Goal: Communication & Community: Answer question/provide support

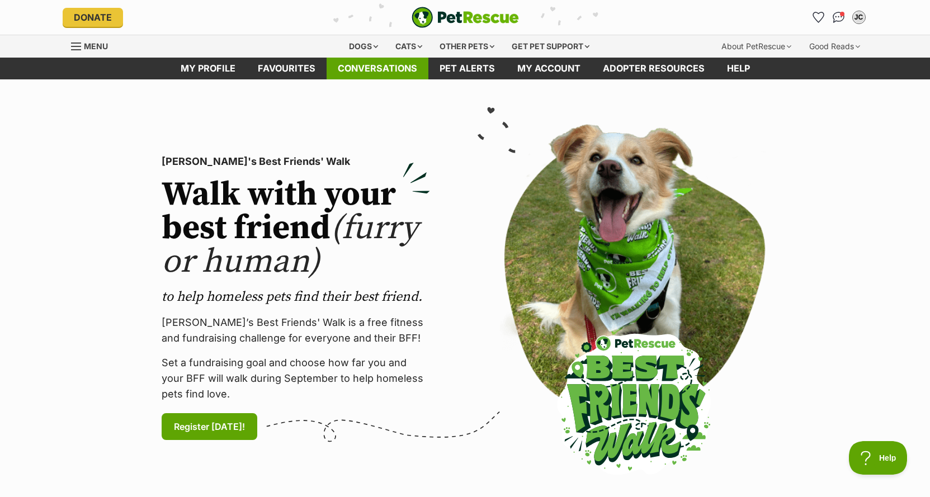
click at [376, 70] on link "Conversations" at bounding box center [378, 69] width 102 height 22
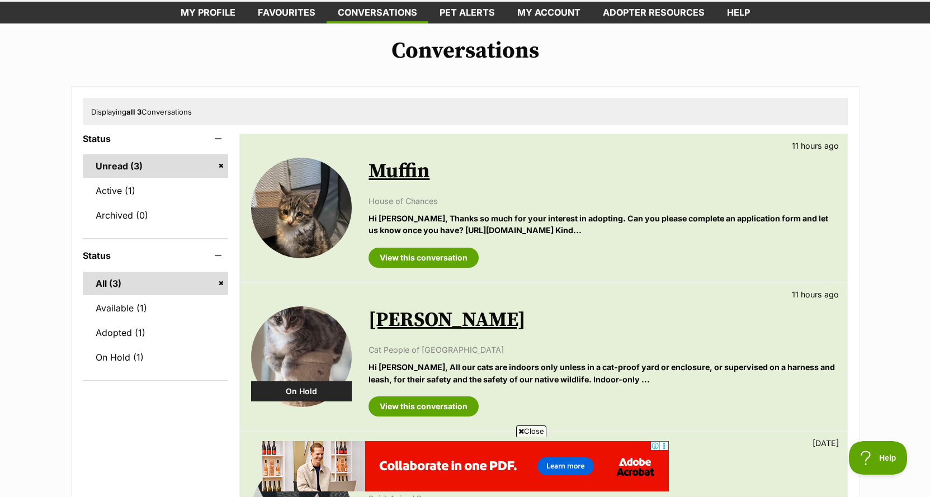
scroll to position [112, 0]
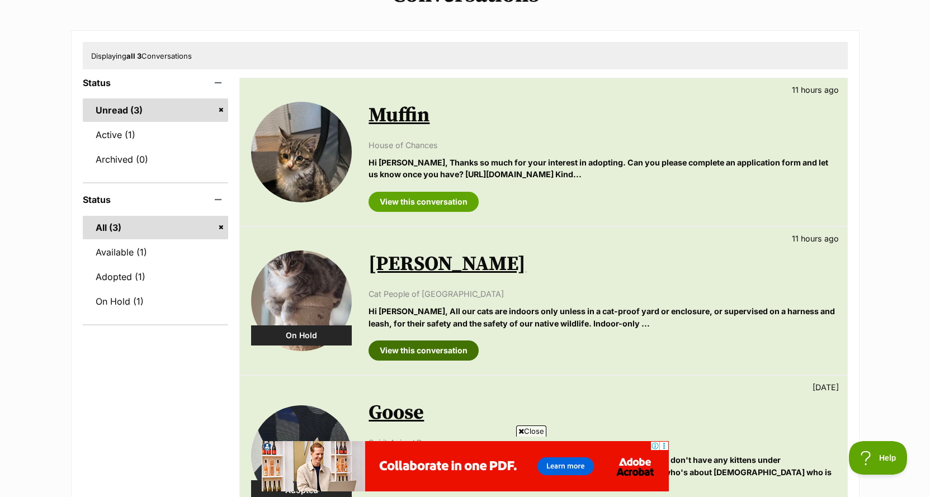
click at [420, 350] on link "View this conversation" at bounding box center [424, 351] width 110 height 20
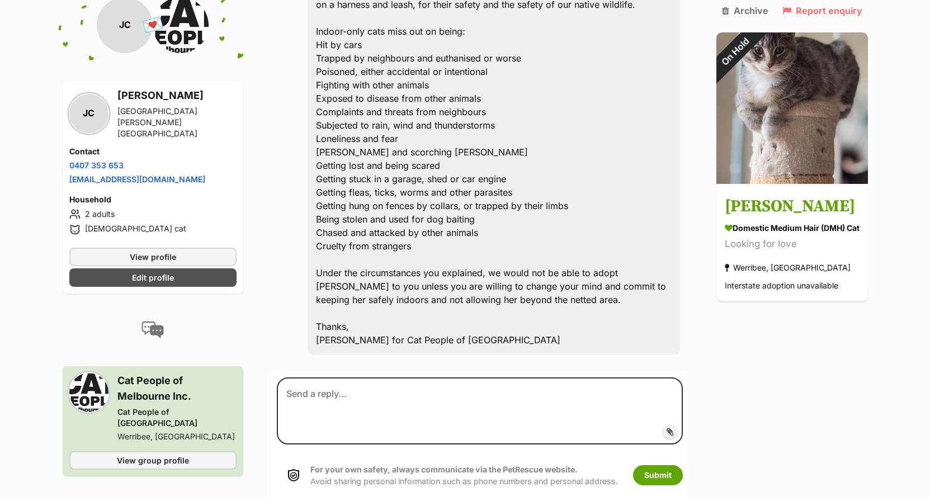
scroll to position [787, 0]
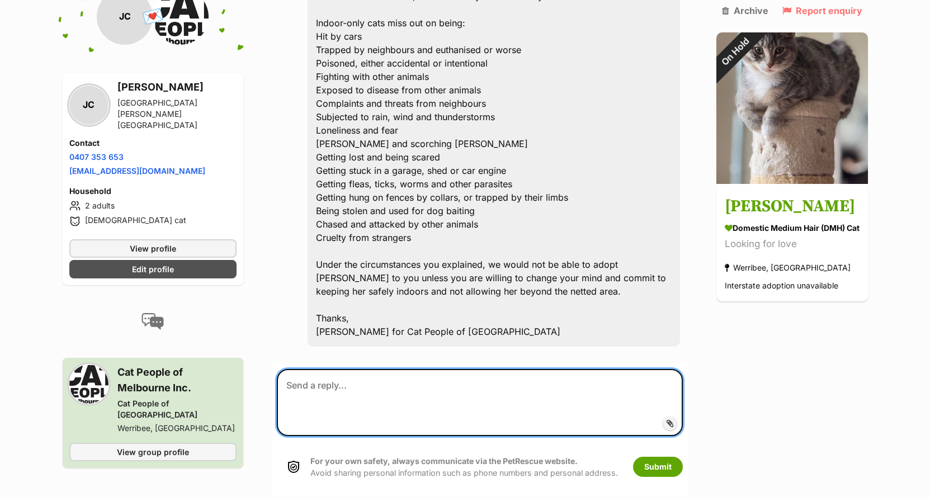
click at [305, 388] on textarea at bounding box center [480, 402] width 406 height 67
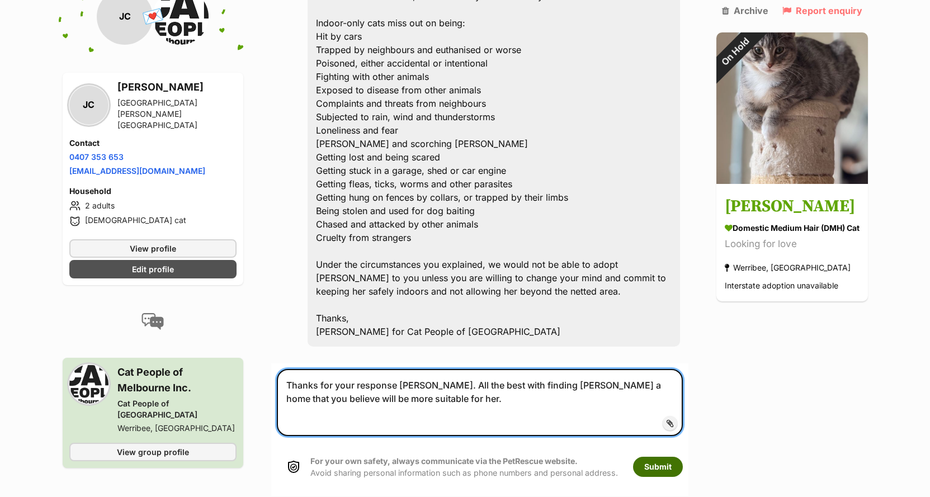
type textarea "Thanks for your response Trish. All the best with finding Amy a home that you b…"
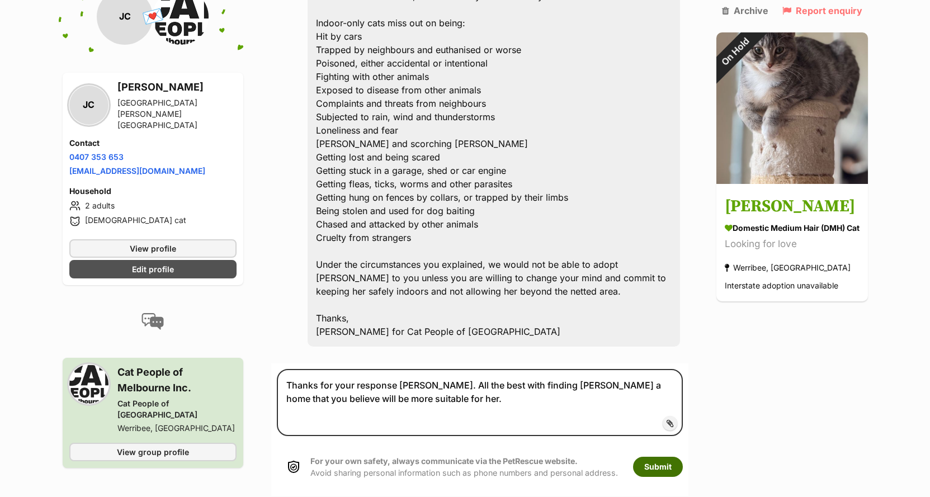
click at [646, 466] on button "Submit" at bounding box center [658, 467] width 50 height 20
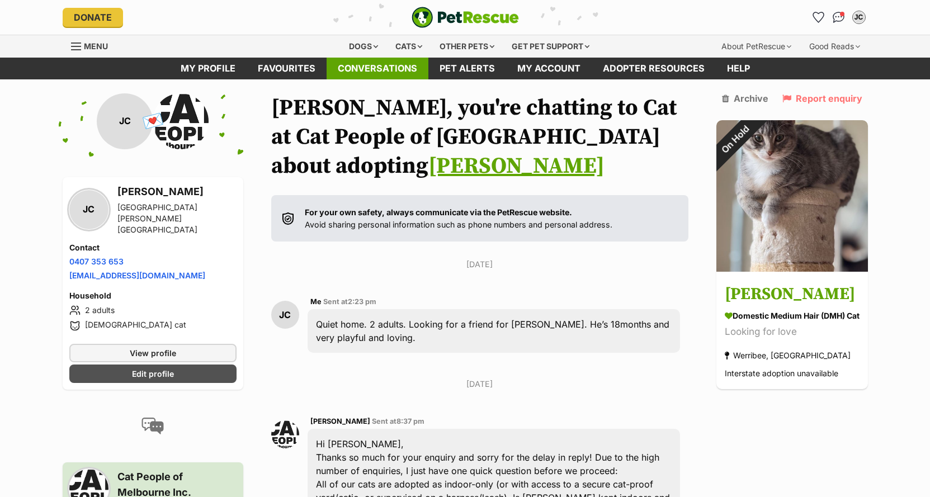
click at [360, 65] on link "Conversations" at bounding box center [378, 69] width 102 height 22
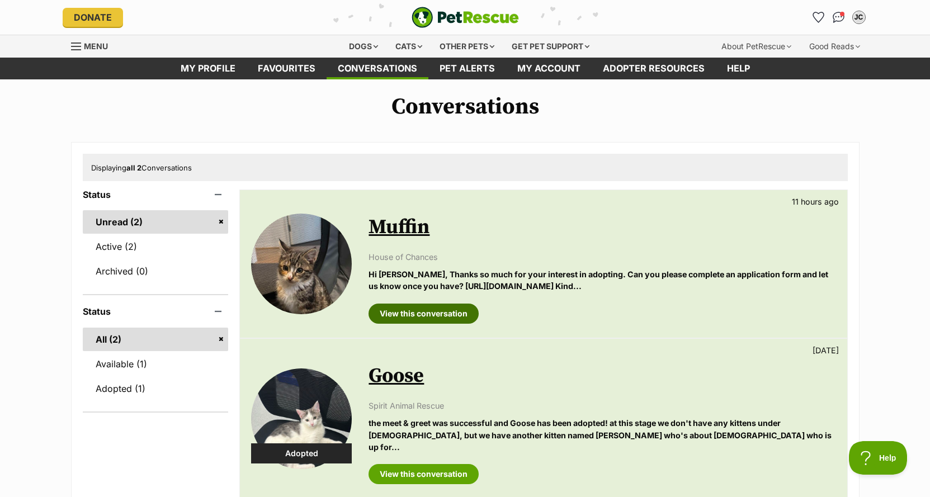
click at [412, 312] on link "View this conversation" at bounding box center [424, 314] width 110 height 20
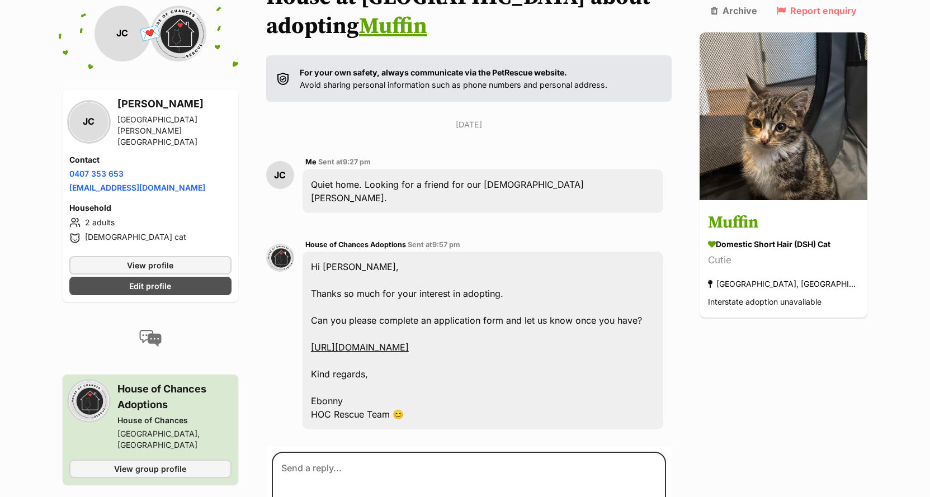
scroll to position [183, 0]
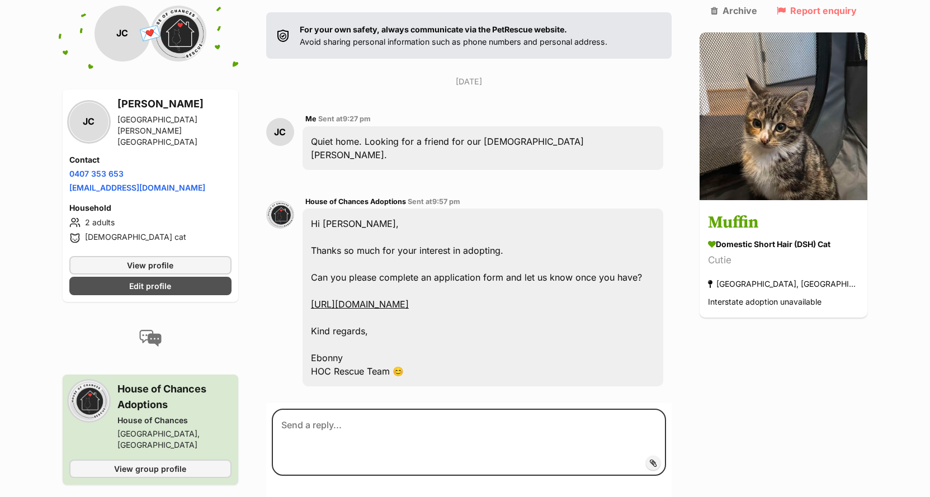
click at [409, 299] on link "[URL][DOMAIN_NAME]" at bounding box center [360, 304] width 98 height 11
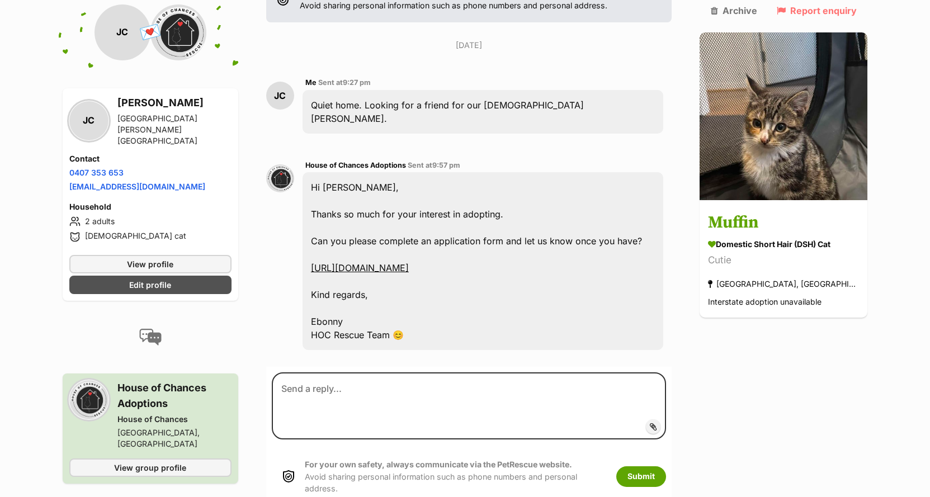
scroll to position [239, 0]
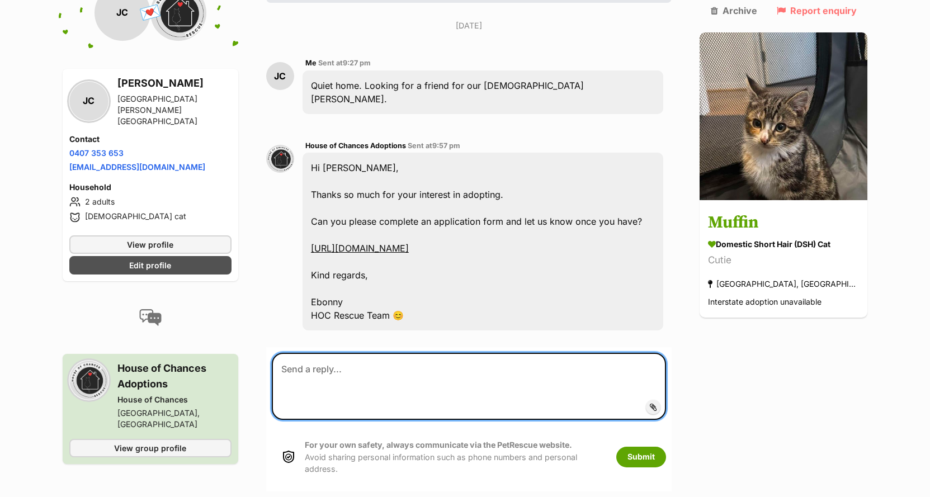
click at [334, 353] on textarea at bounding box center [469, 386] width 395 height 67
type textarea "I"
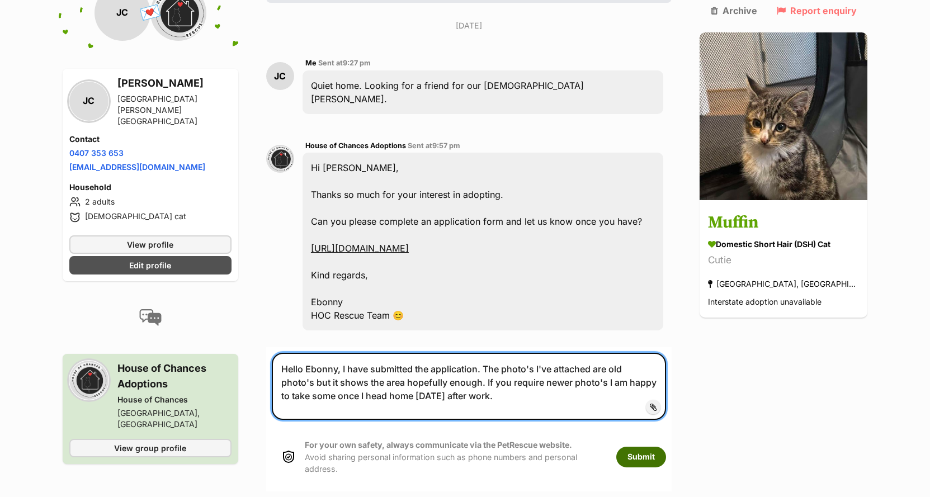
type textarea "Hello Ebonny, I have submitted the application. The photo's I've attached are o…"
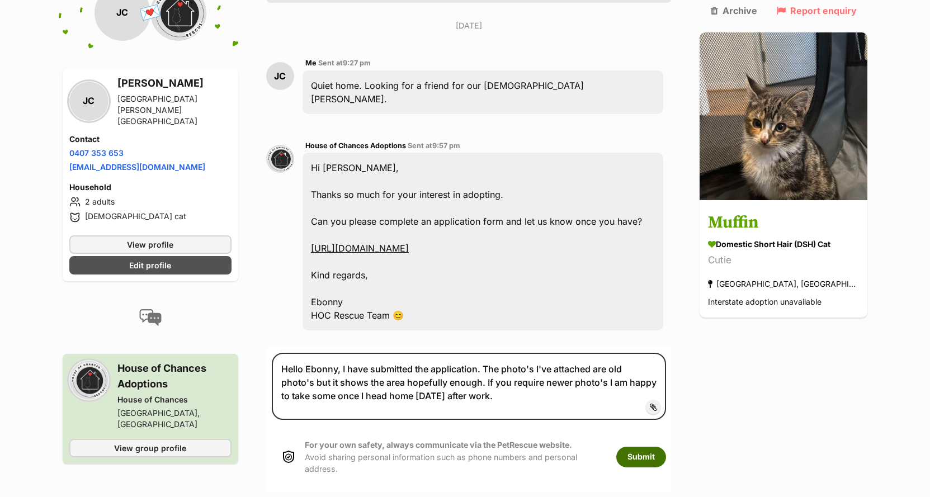
click at [663, 447] on button "Submit" at bounding box center [641, 457] width 50 height 20
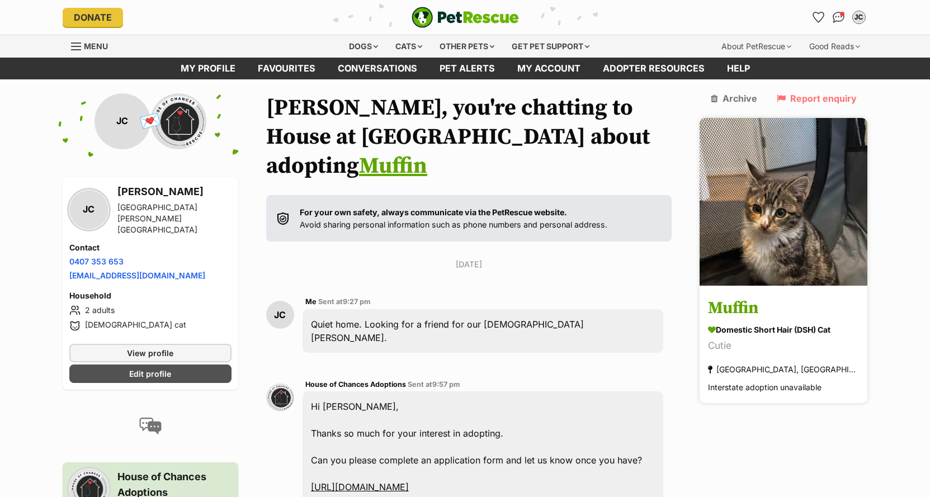
click at [763, 197] on img at bounding box center [784, 202] width 168 height 168
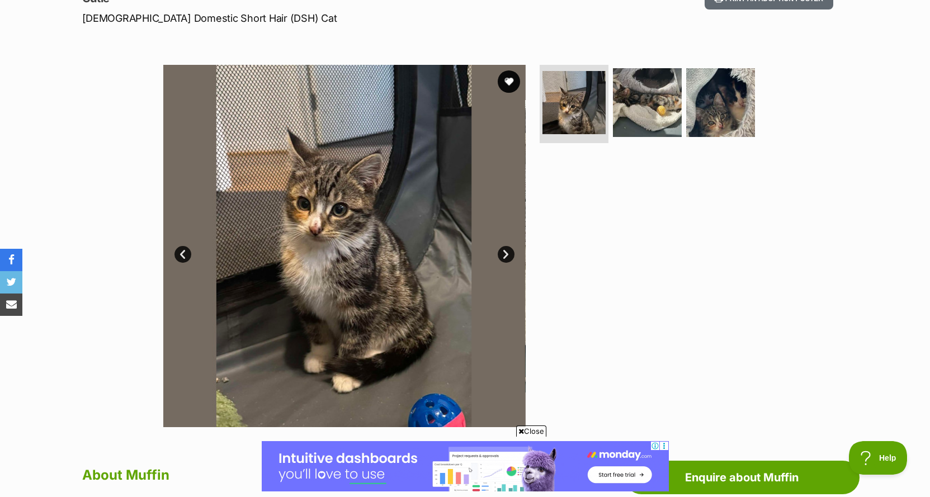
click at [507, 252] on link "Next" at bounding box center [506, 254] width 17 height 17
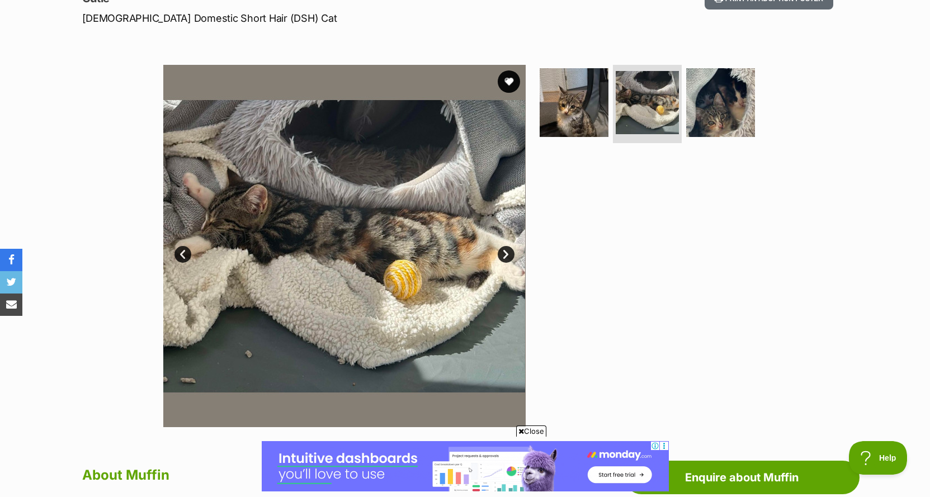
click at [507, 252] on link "Next" at bounding box center [506, 254] width 17 height 17
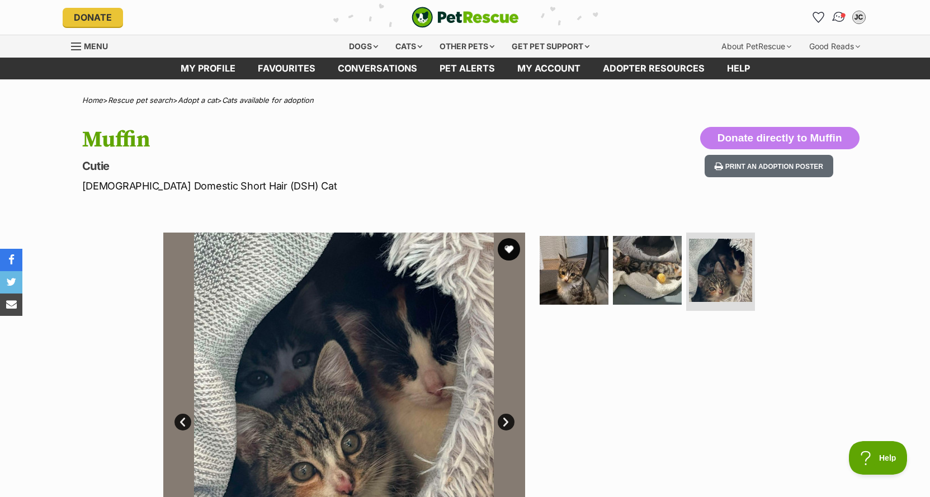
click at [836, 16] on img "Conversations" at bounding box center [838, 17] width 15 height 15
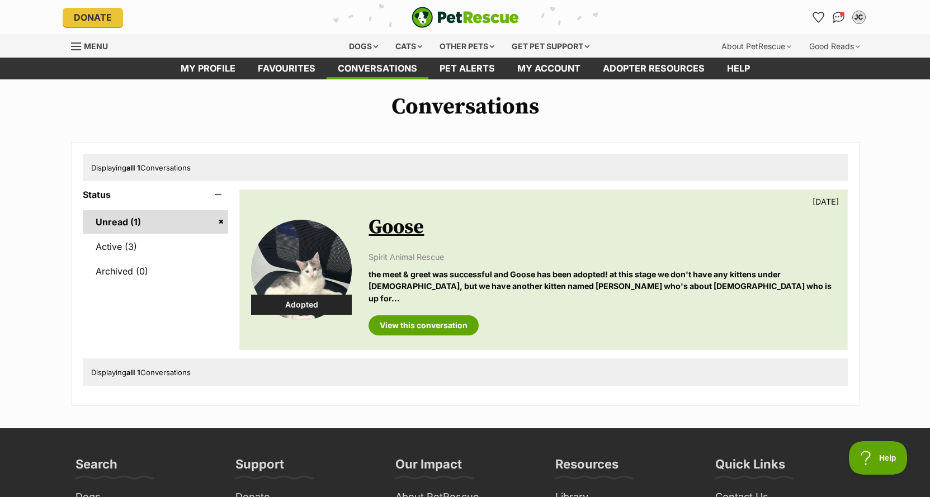
click at [113, 223] on link "Unread (1)" at bounding box center [156, 221] width 146 height 23
click at [411, 315] on link "View this conversation" at bounding box center [424, 325] width 110 height 20
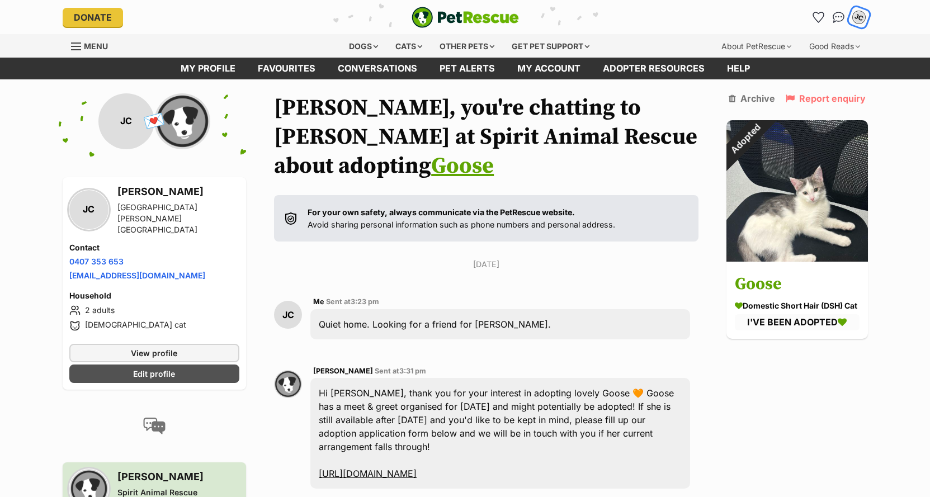
click at [860, 22] on div "JC" at bounding box center [859, 17] width 15 height 15
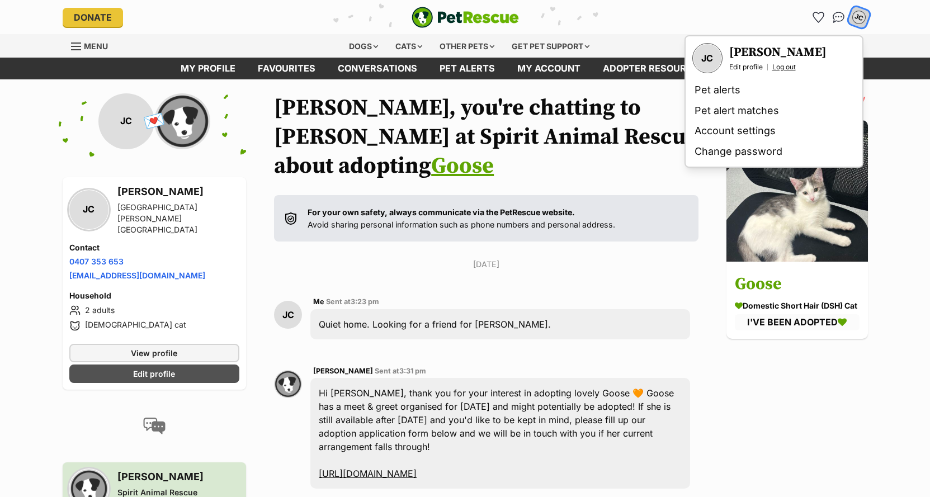
click at [779, 66] on link "Log out" at bounding box center [783, 67] width 23 height 9
